Goal: Task Accomplishment & Management: Use online tool/utility

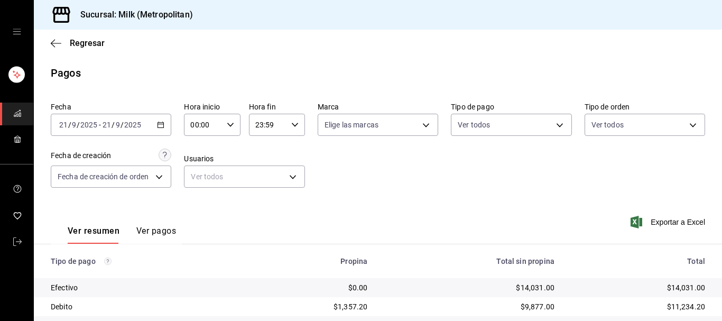
scroll to position [184, 0]
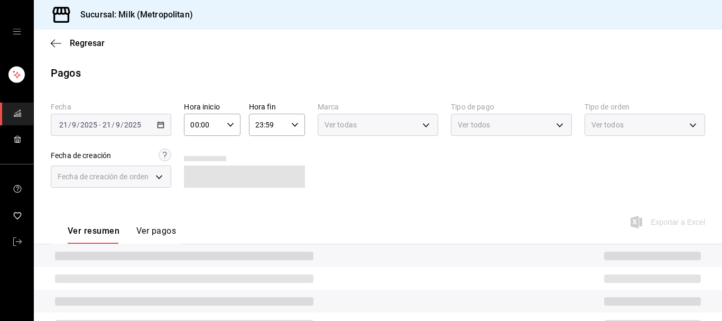
scroll to position [122, 0]
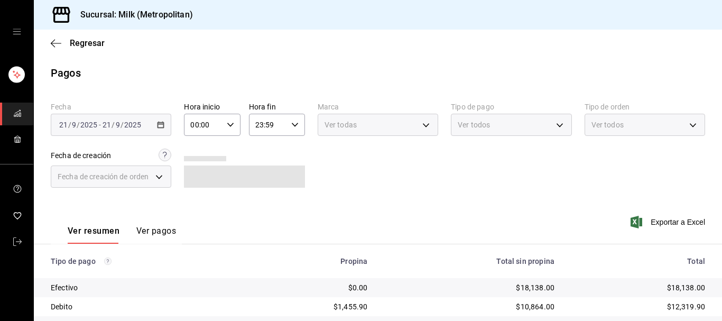
scroll to position [122, 0]
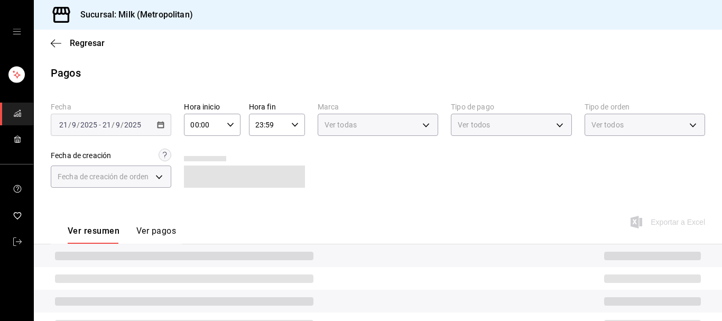
scroll to position [122, 0]
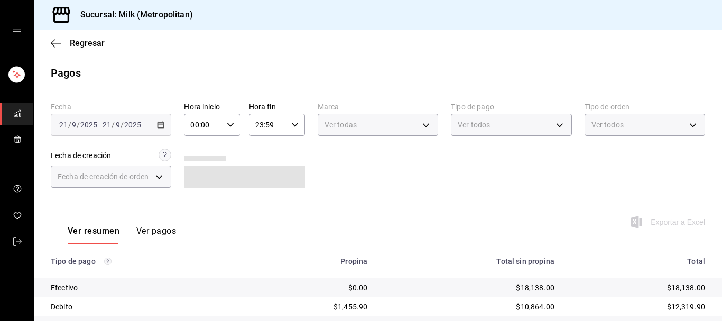
scroll to position [122, 0]
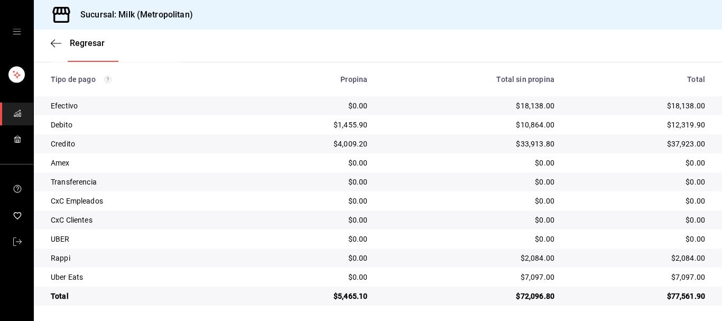
scroll to position [184, 0]
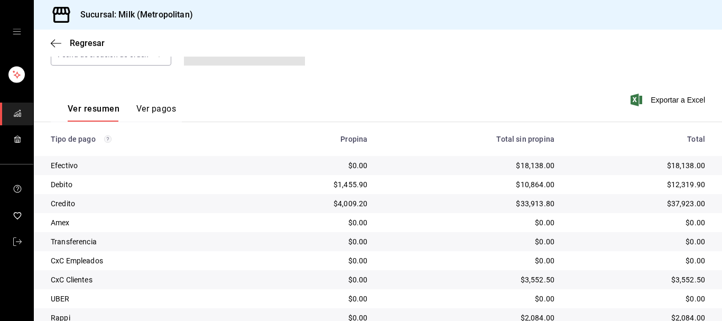
scroll to position [184, 0]
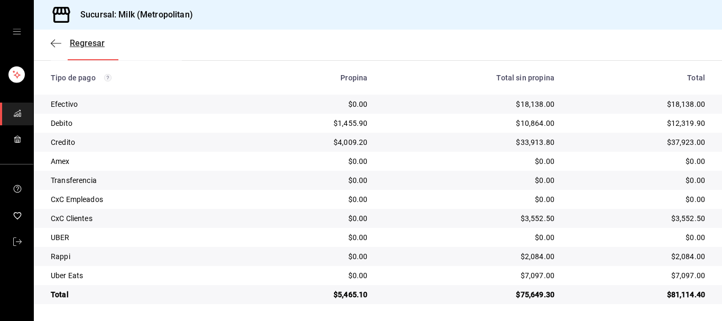
click at [55, 41] on icon "button" at bounding box center [56, 44] width 11 height 10
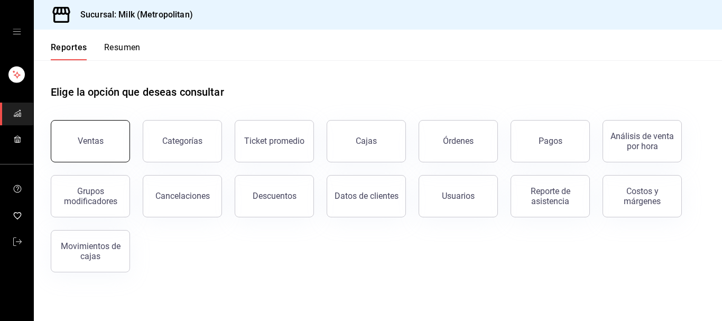
click at [98, 152] on button "Ventas" at bounding box center [90, 141] width 79 height 42
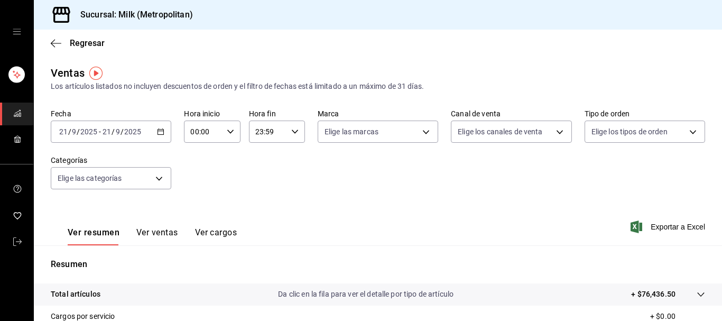
click at [161, 127] on div "[DATE] [DATE] - [DATE] [DATE]" at bounding box center [111, 131] width 120 height 22
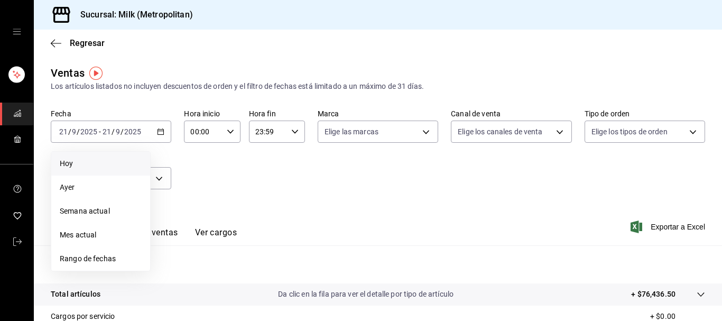
click at [89, 167] on span "Hoy" at bounding box center [101, 163] width 82 height 11
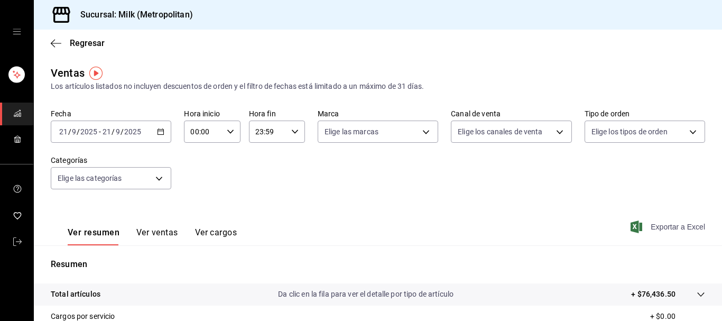
click at [672, 228] on span "Exportar a Excel" at bounding box center [668, 226] width 72 height 13
click at [54, 41] on icon "button" at bounding box center [56, 44] width 11 height 10
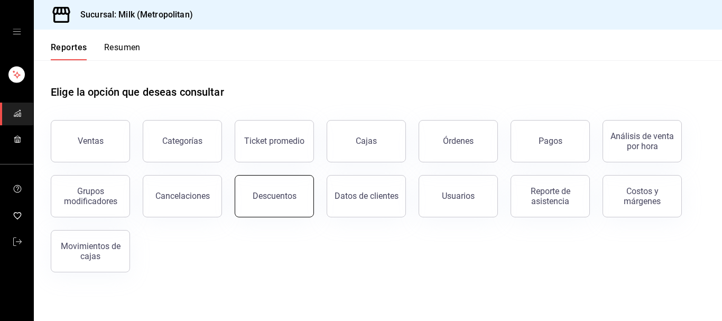
click at [294, 202] on button "Descuentos" at bounding box center [274, 196] width 79 height 42
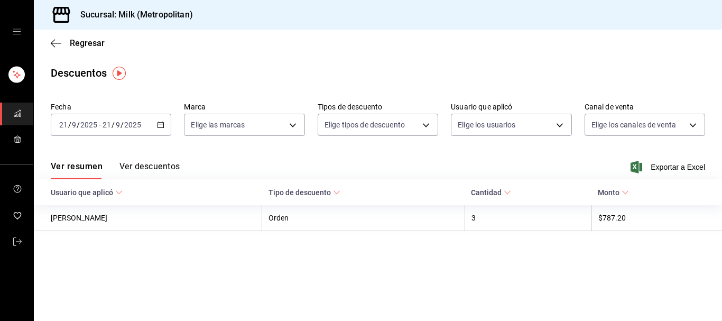
click at [161, 126] on icon "button" at bounding box center [160, 124] width 7 height 7
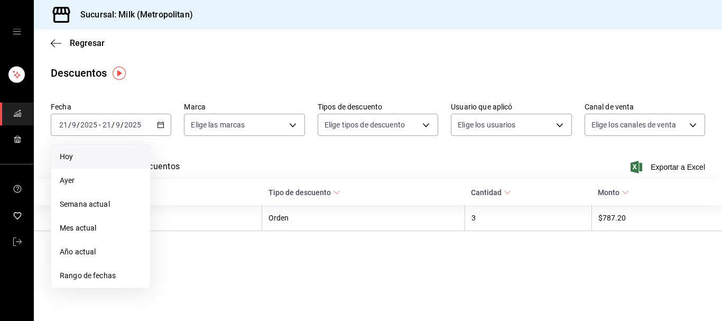
click at [86, 156] on span "Hoy" at bounding box center [101, 156] width 82 height 11
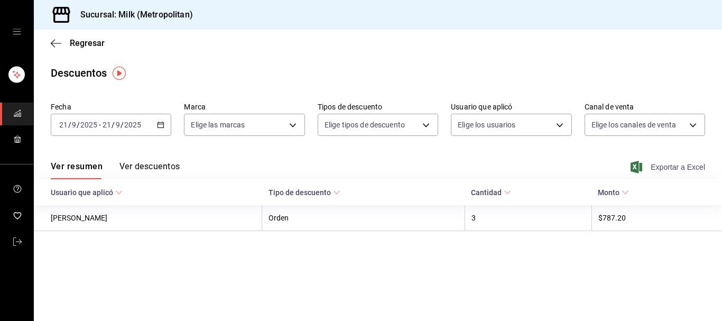
click at [669, 164] on span "Exportar a Excel" at bounding box center [668, 167] width 72 height 13
click at [55, 41] on icon "button" at bounding box center [56, 44] width 11 height 10
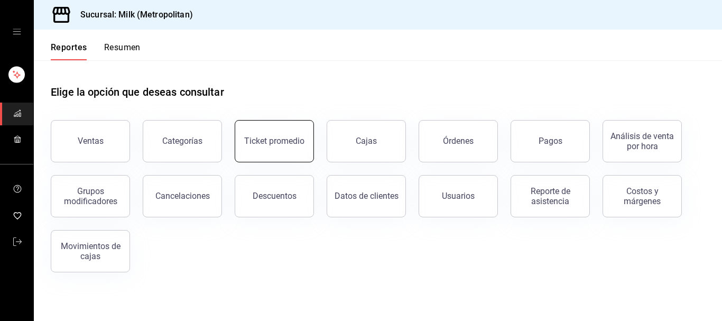
click at [259, 131] on button "Ticket promedio" at bounding box center [274, 141] width 79 height 42
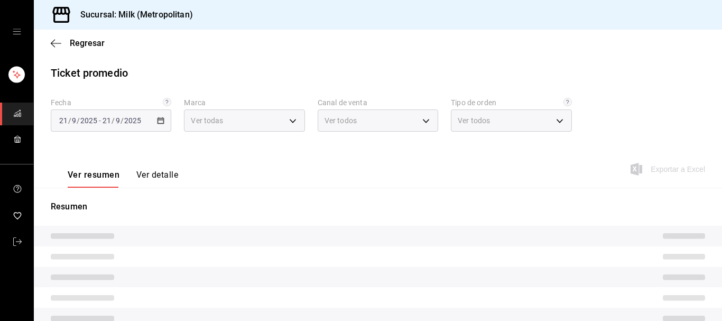
type input "57c9fc47-e65f-4221-a10c-96a6466a6251"
type input "PARROT,UBER_EATS,RAPPI,DIDI_FOOD,ONLINE"
type input "c6efb9bd-abd5-48a3-8783-83cc8f48df17,ac96d0b7-0302-404a-8271-ab3d4d47528d,08d44…"
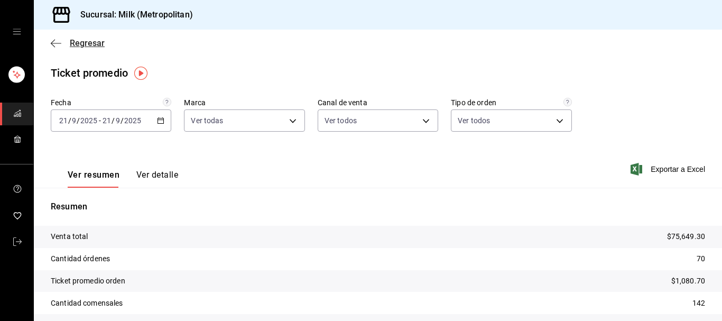
click at [57, 44] on icon "button" at bounding box center [56, 44] width 11 height 10
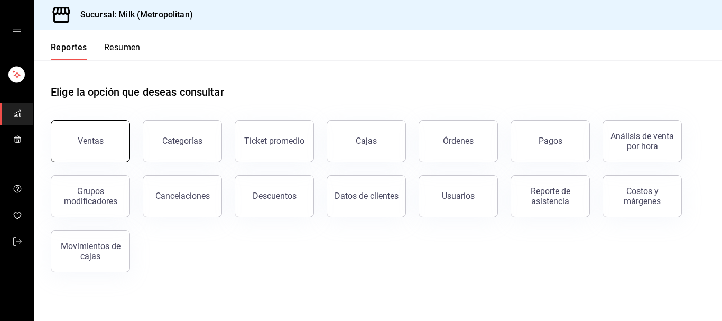
click at [99, 139] on div "Ventas" at bounding box center [91, 141] width 26 height 10
